Goal: Find specific page/section: Find specific page/section

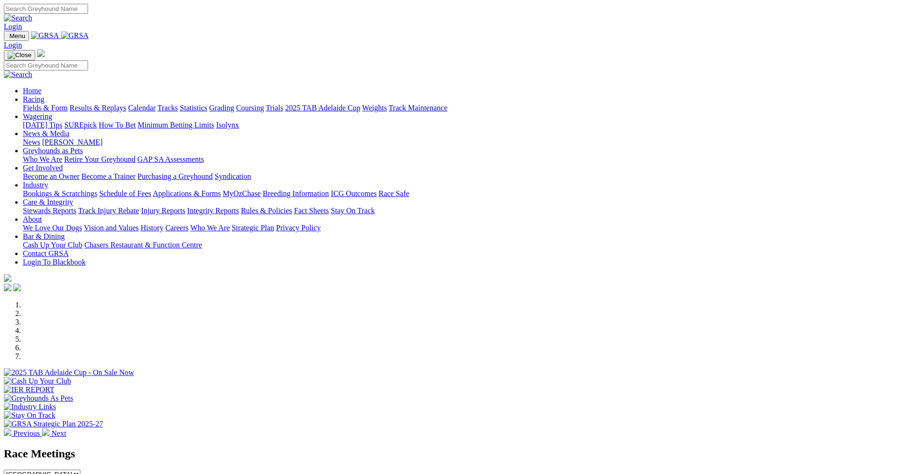
scroll to position [143, 0]
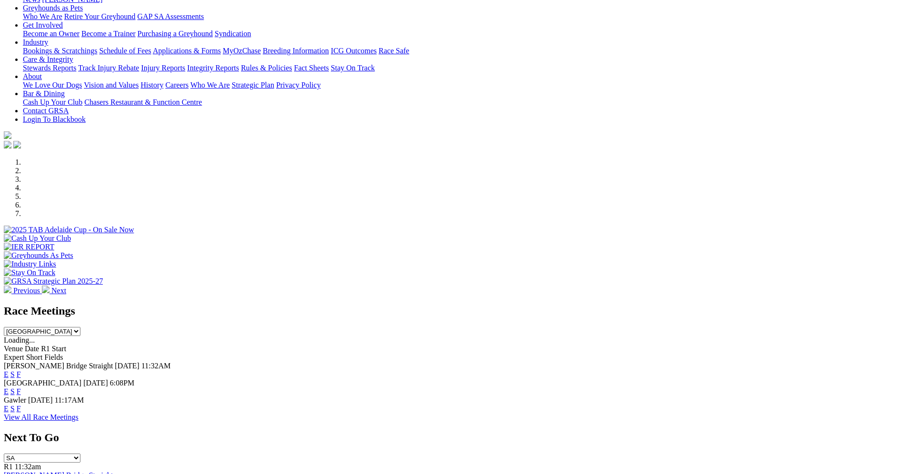
click at [21, 388] on link "F" at bounding box center [19, 392] width 4 height 8
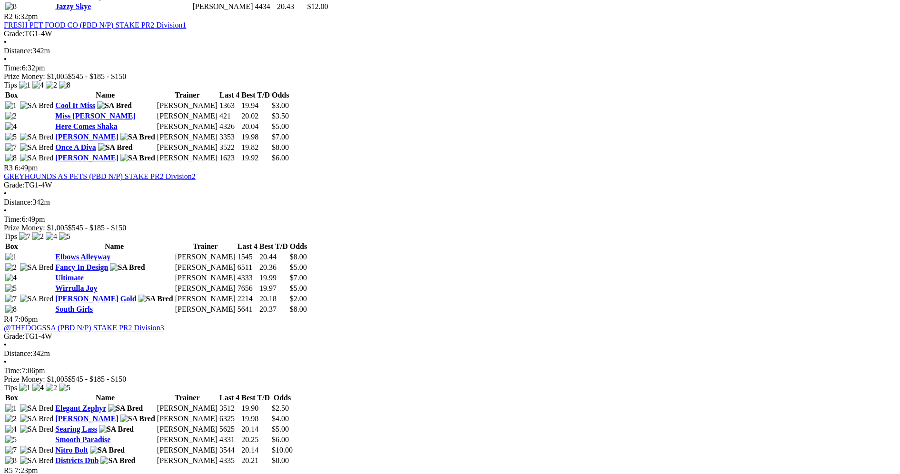
scroll to position [619, 0]
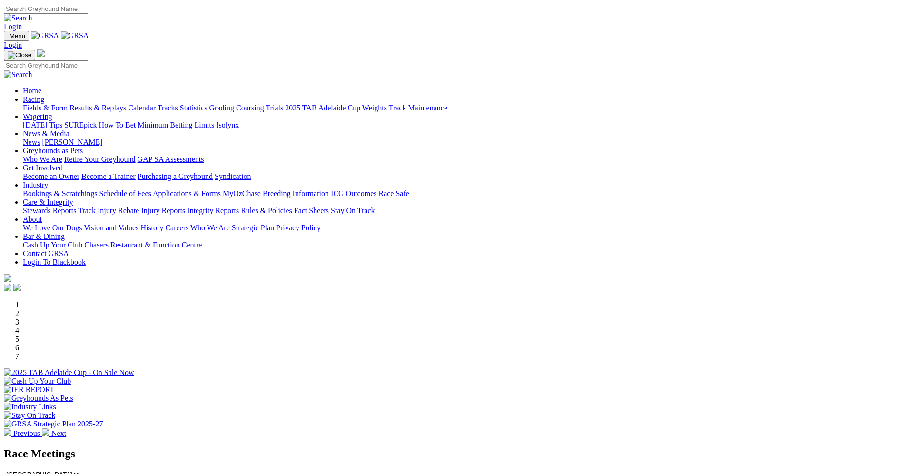
scroll to position [143, 0]
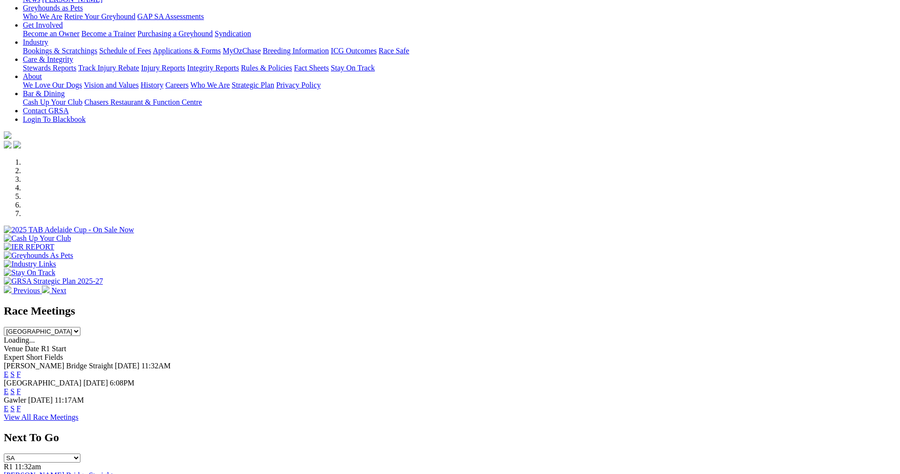
click at [21, 405] on link "F" at bounding box center [19, 409] width 4 height 8
